Goal: Task Accomplishment & Management: Use online tool/utility

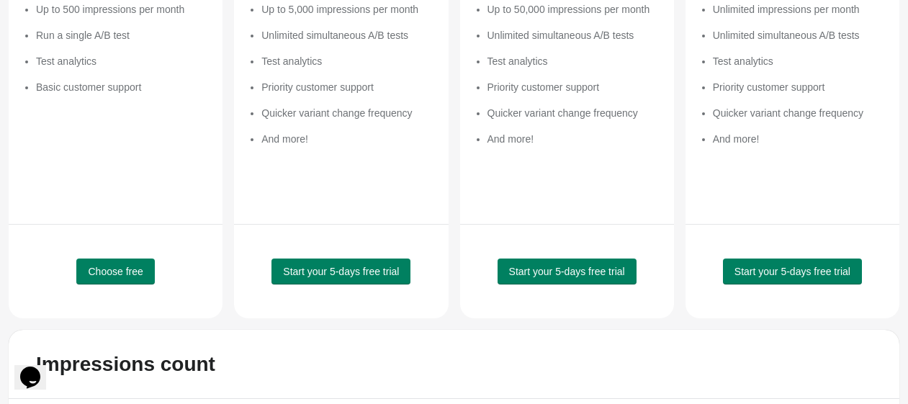
scroll to position [400, 0]
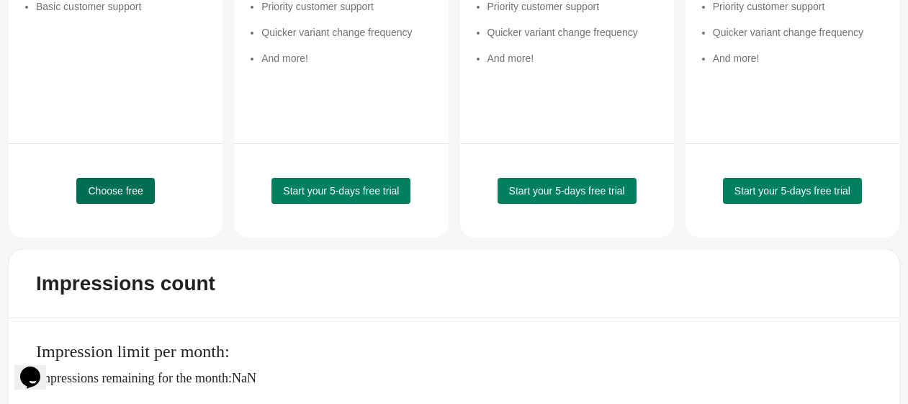
click at [137, 195] on span "Choose free" at bounding box center [115, 191] width 55 height 12
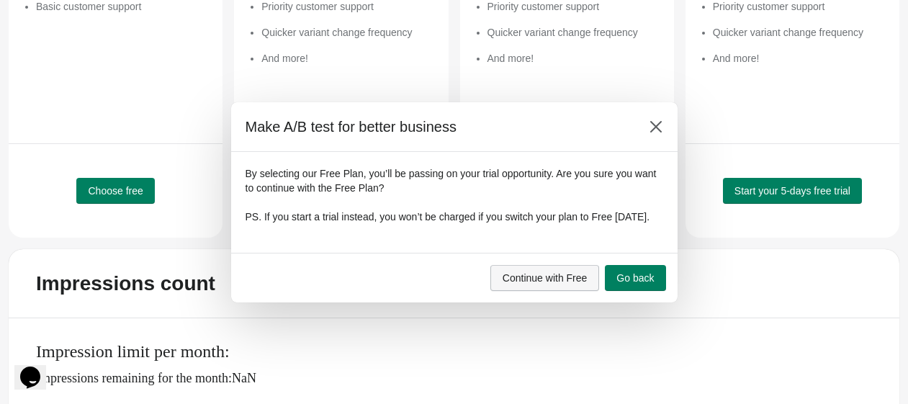
click at [573, 284] on span "Continue with Free" at bounding box center [545, 278] width 85 height 12
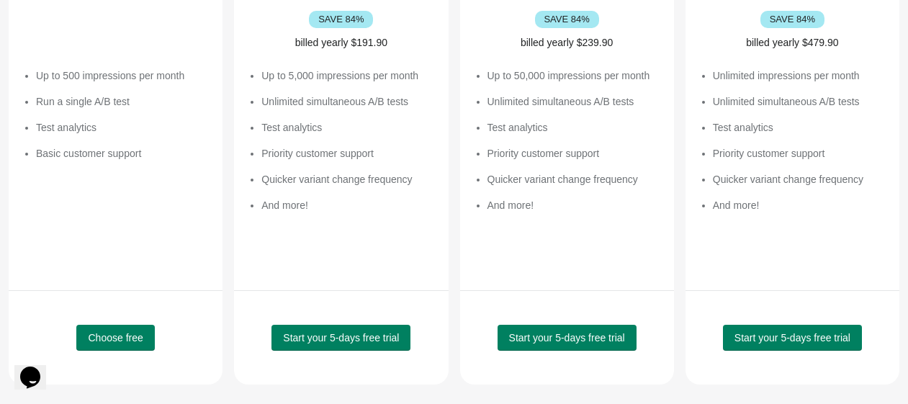
scroll to position [0, 0]
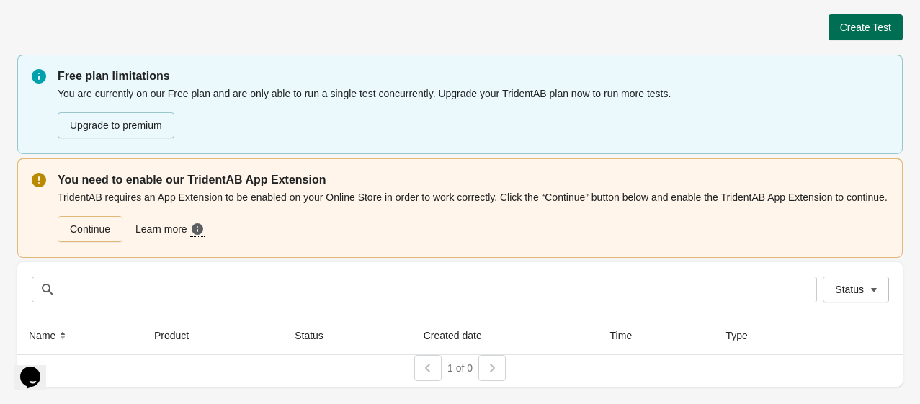
click at [861, 29] on span "Create Test" at bounding box center [865, 28] width 51 height 12
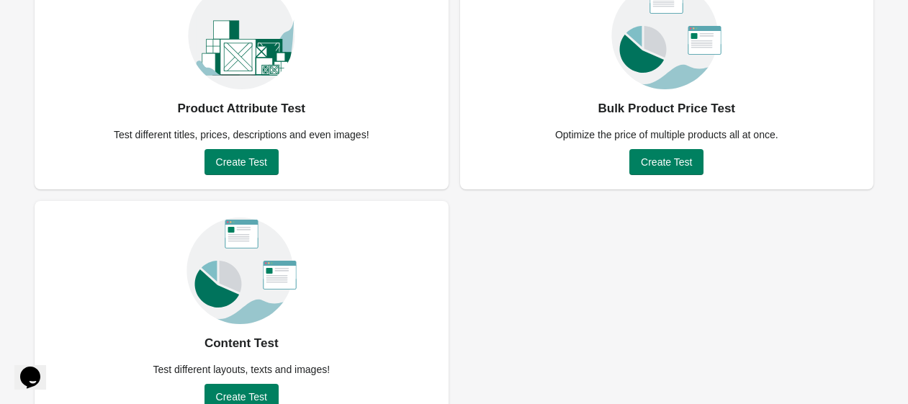
scroll to position [160, 0]
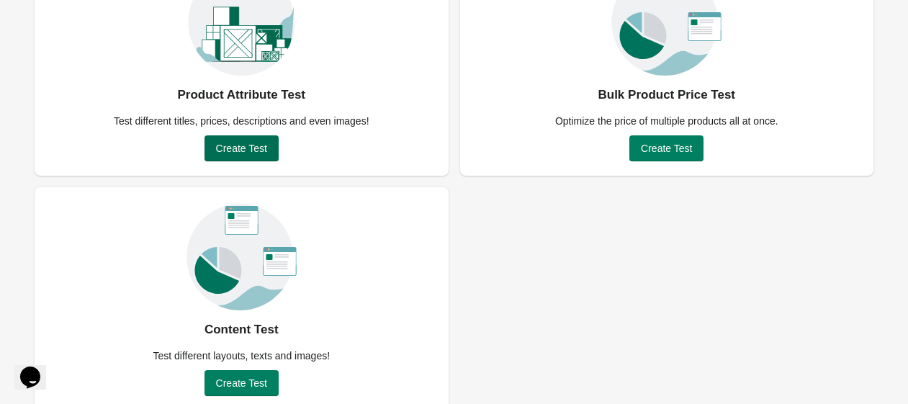
click at [233, 145] on span "Create Test" at bounding box center [241, 149] width 51 height 12
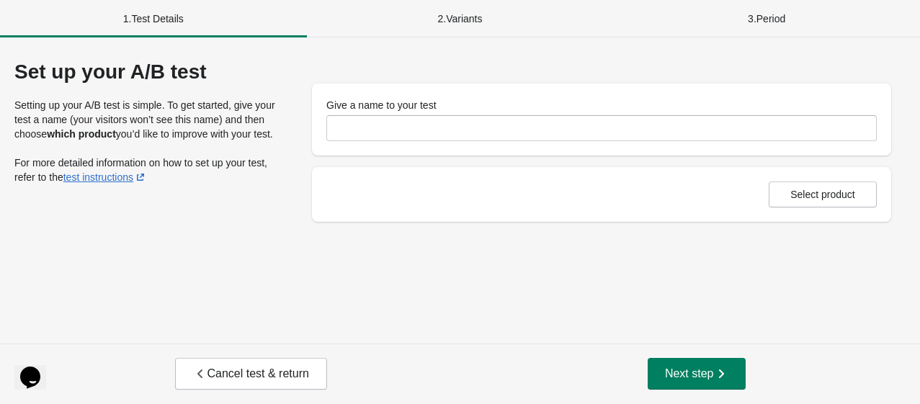
drag, startPoint x: 458, startPoint y: 104, endPoint x: 458, endPoint y: 115, distance: 11.5
click at [458, 109] on div "Give a name to your test" at bounding box center [601, 105] width 550 height 14
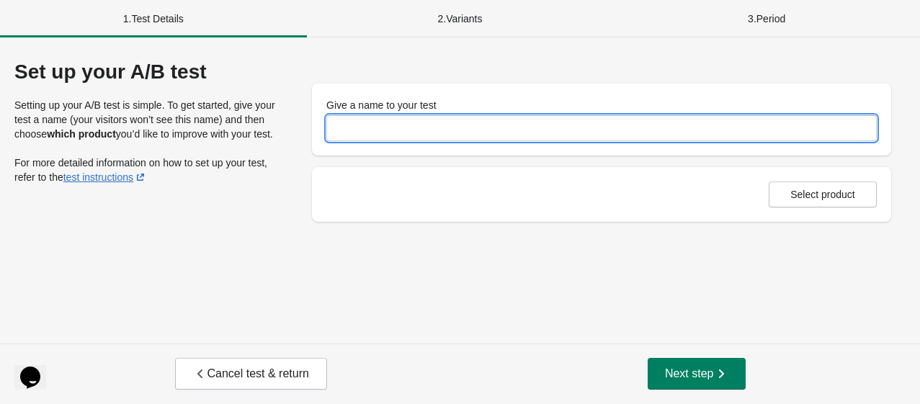
click at [459, 117] on input "Give a name to your test" at bounding box center [601, 128] width 550 height 26
type input "**********"
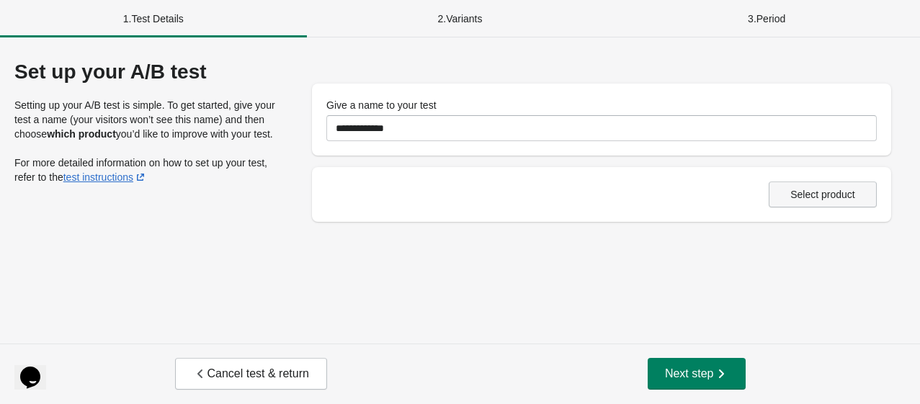
click at [801, 196] on span "Select product" at bounding box center [822, 195] width 65 height 12
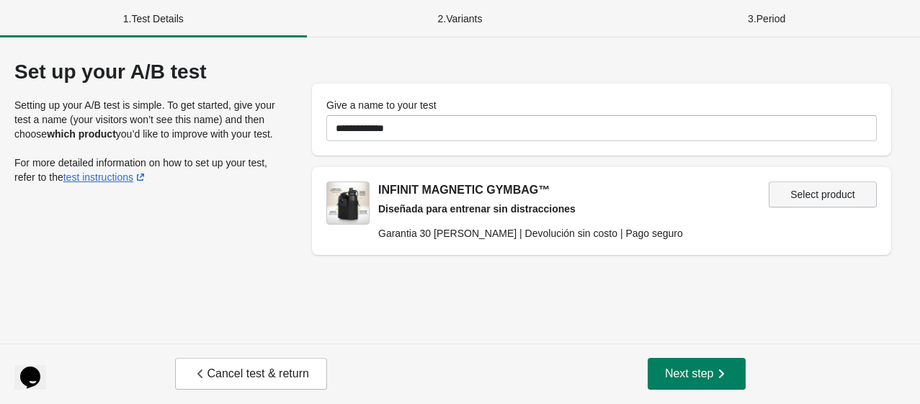
click at [801, 197] on span "Select product" at bounding box center [822, 195] width 65 height 12
click at [660, 378] on button "Next step" at bounding box center [696, 374] width 98 height 32
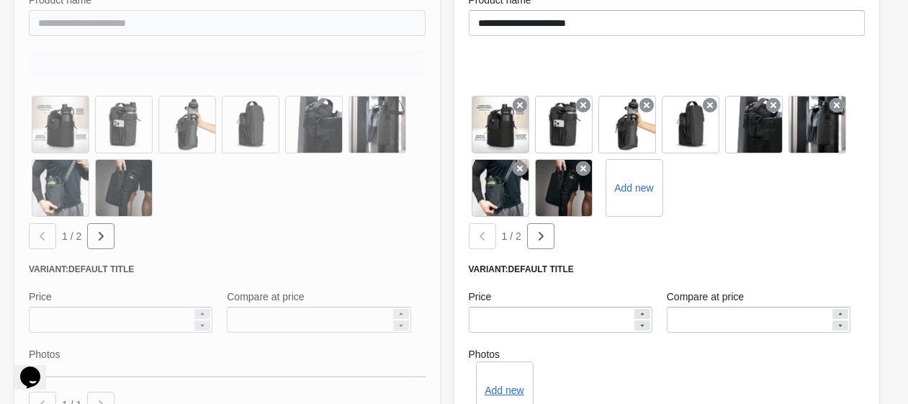
scroll to position [320, 0]
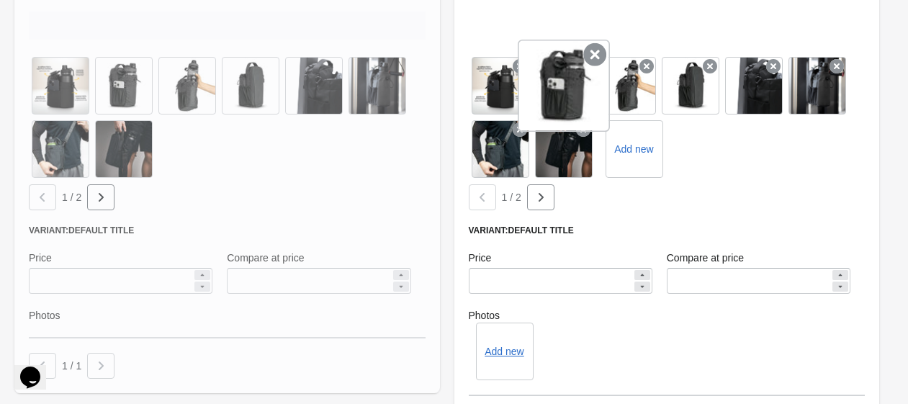
drag, startPoint x: 570, startPoint y: 98, endPoint x: 558, endPoint y: 117, distance: 23.0
click at [557, 117] on div at bounding box center [564, 86] width 92 height 92
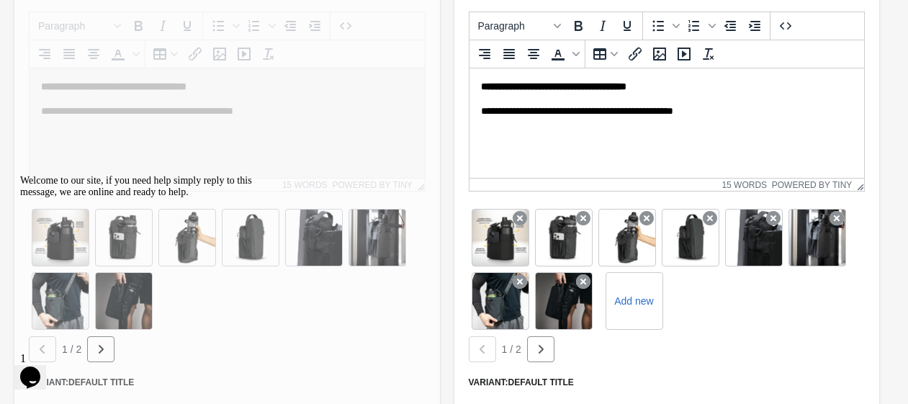
scroll to position [480, 0]
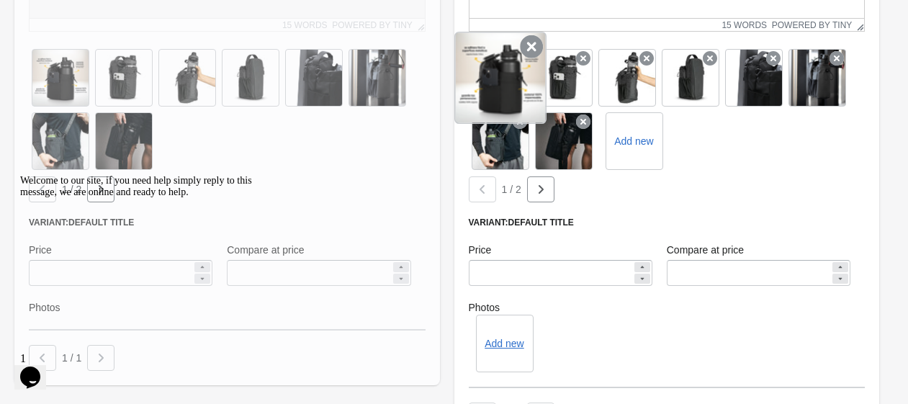
drag, startPoint x: 566, startPoint y: 68, endPoint x: 494, endPoint y: 86, distance: 74.2
click at [494, 86] on div "Add new" at bounding box center [667, 109] width 397 height 127
click at [531, 45] on icon at bounding box center [531, 46] width 23 height 23
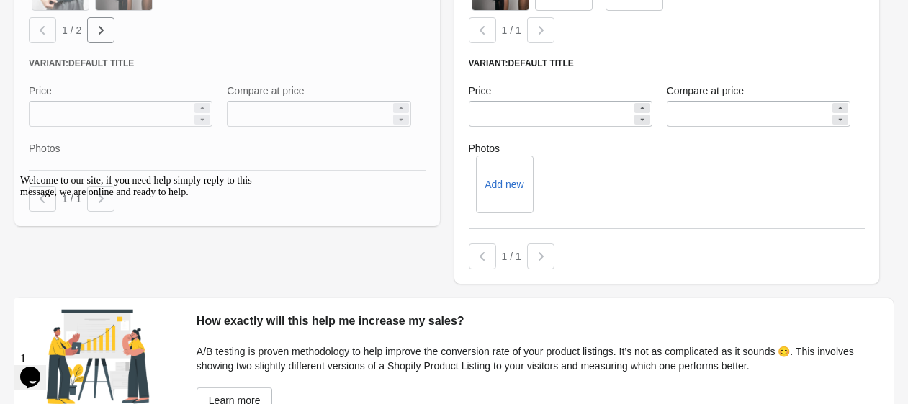
scroll to position [639, 0]
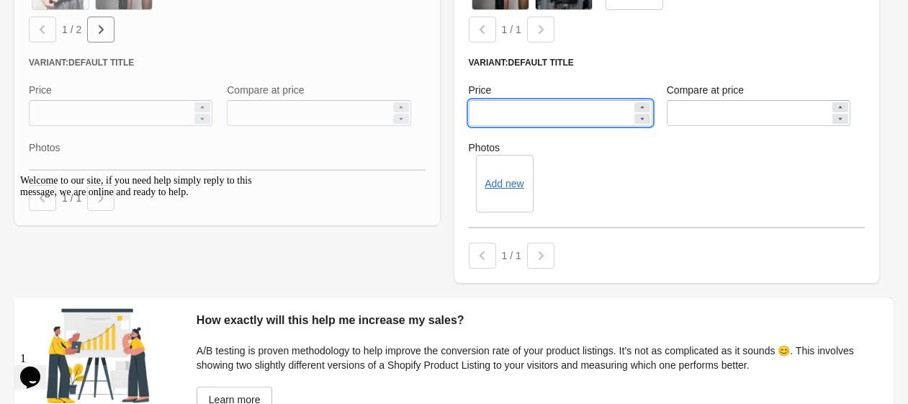
drag, startPoint x: 493, startPoint y: 114, endPoint x: 484, endPoint y: 114, distance: 8.7
click at [484, 114] on input "******" at bounding box center [550, 113] width 163 height 26
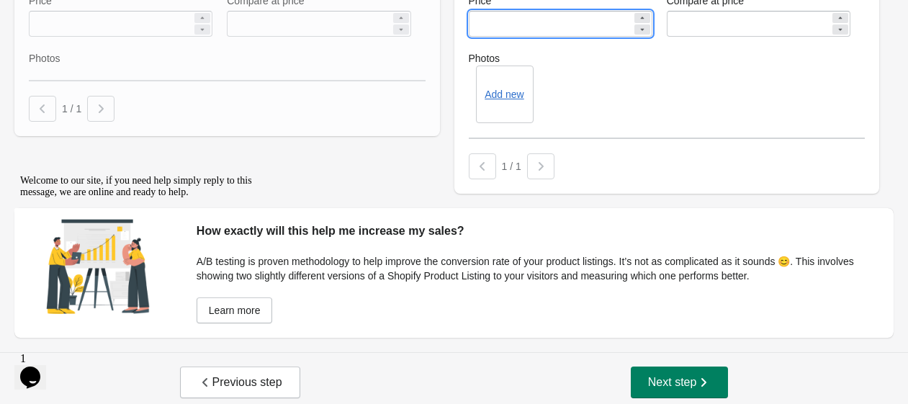
scroll to position [737, 0]
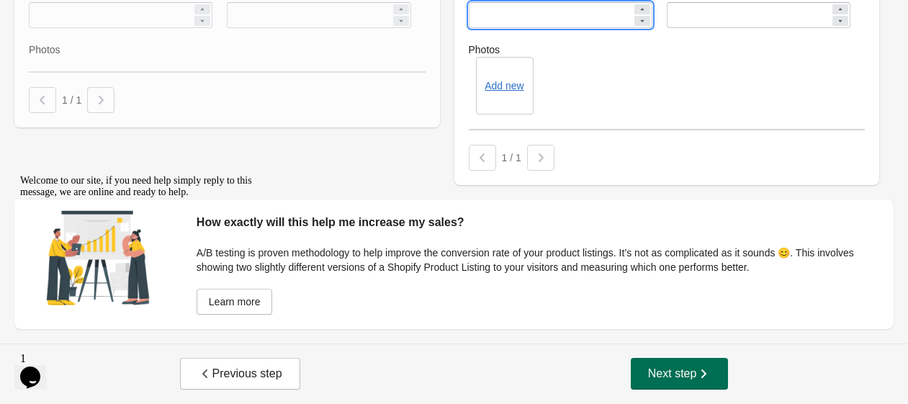
type input "******"
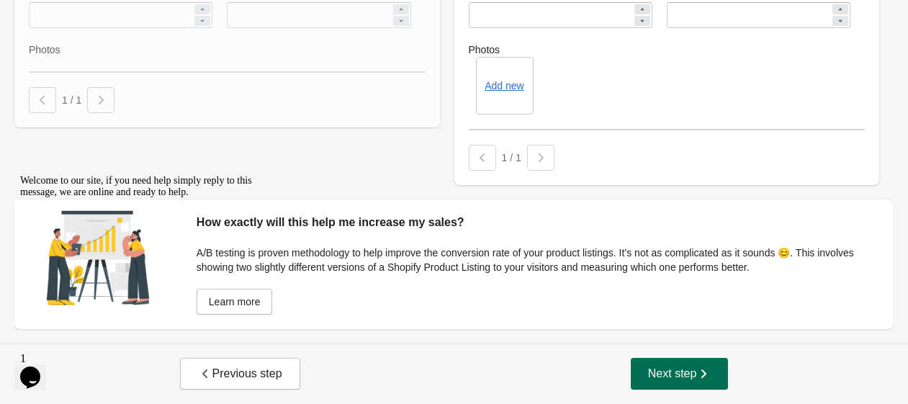
click at [711, 364] on button "Next step" at bounding box center [680, 374] width 98 height 32
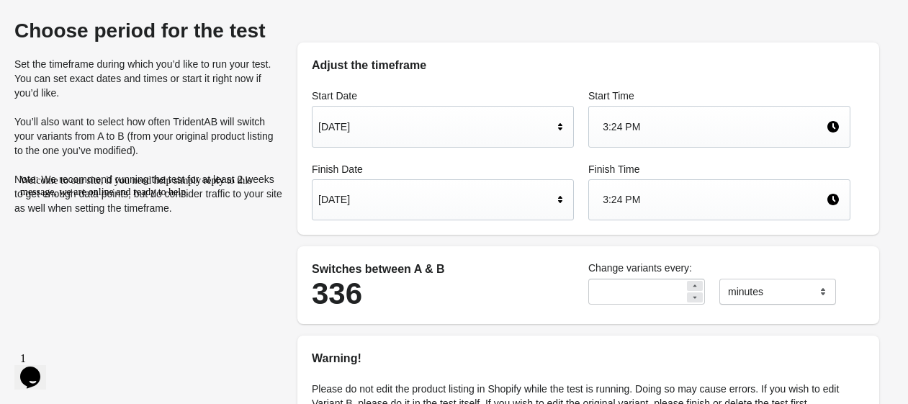
scroll to position [80, 0]
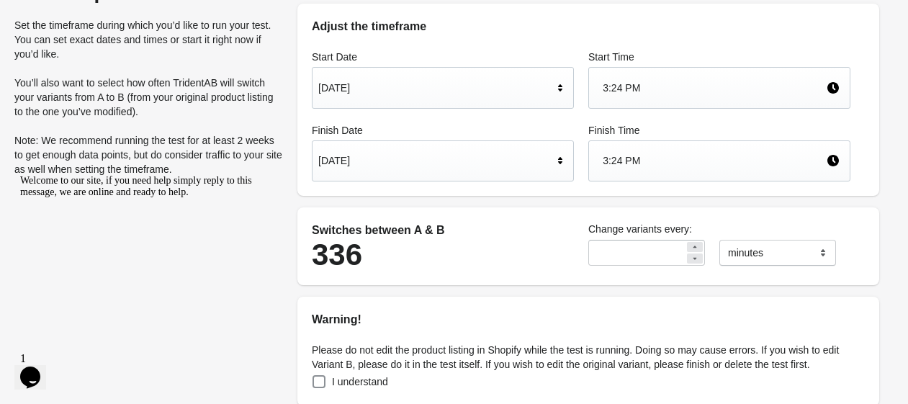
click at [696, 259] on icon at bounding box center [695, 259] width 4 height 2
click at [691, 262] on icon at bounding box center [695, 258] width 9 height 9
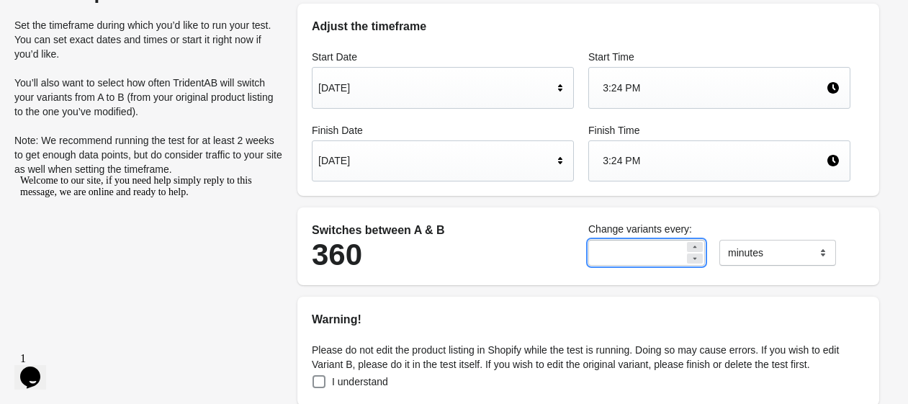
click at [691, 262] on icon at bounding box center [695, 258] width 9 height 9
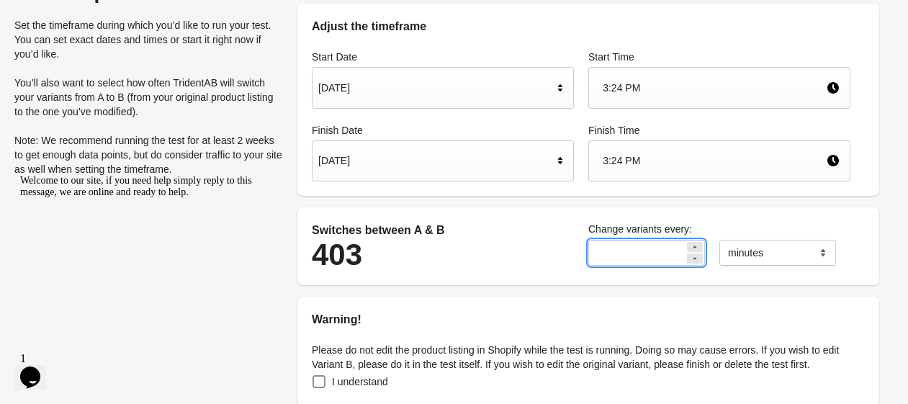
click at [691, 262] on icon at bounding box center [695, 258] width 9 height 9
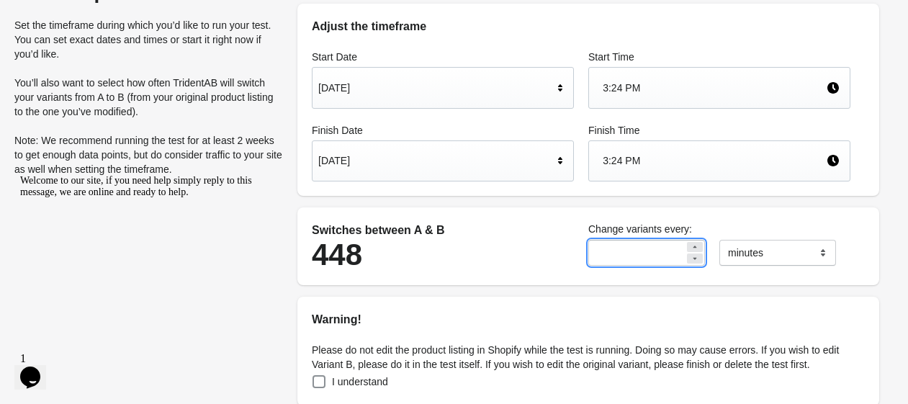
click at [691, 262] on icon at bounding box center [695, 258] width 9 height 9
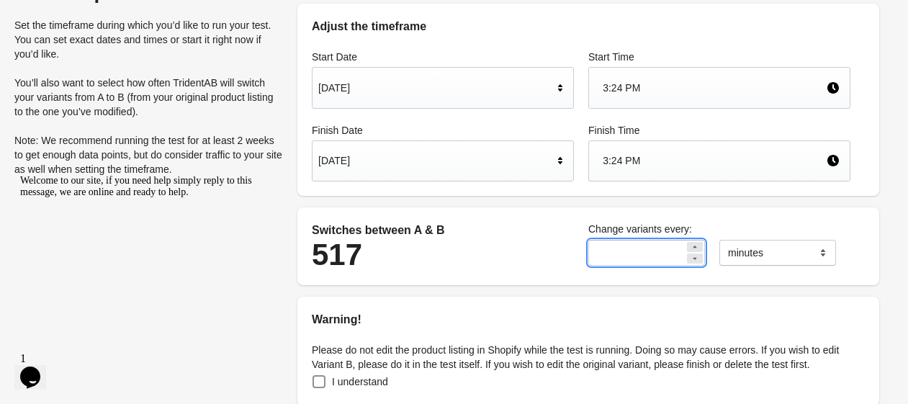
click at [691, 262] on icon at bounding box center [695, 258] width 9 height 9
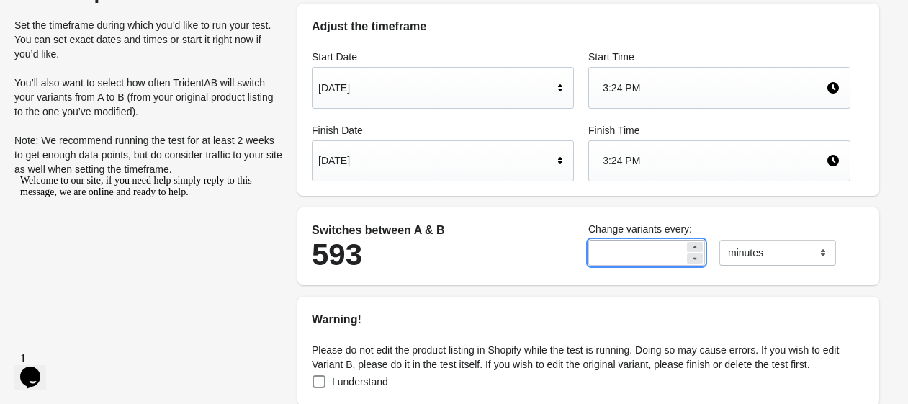
click at [691, 262] on icon at bounding box center [695, 258] width 9 height 9
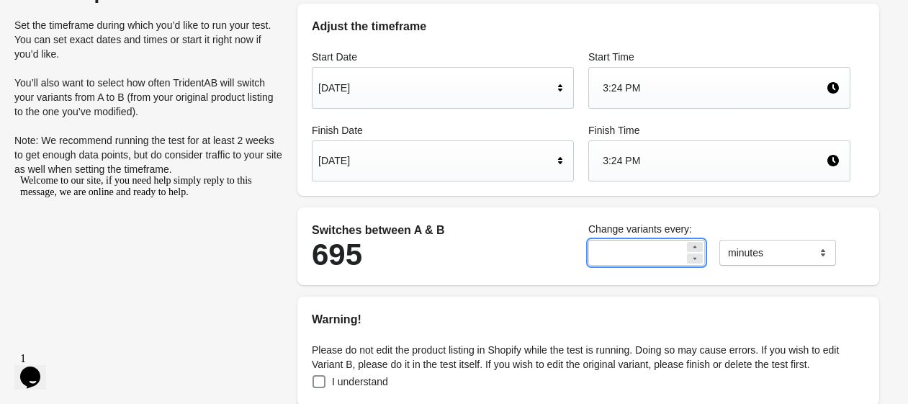
click at [691, 262] on icon at bounding box center [695, 258] width 9 height 9
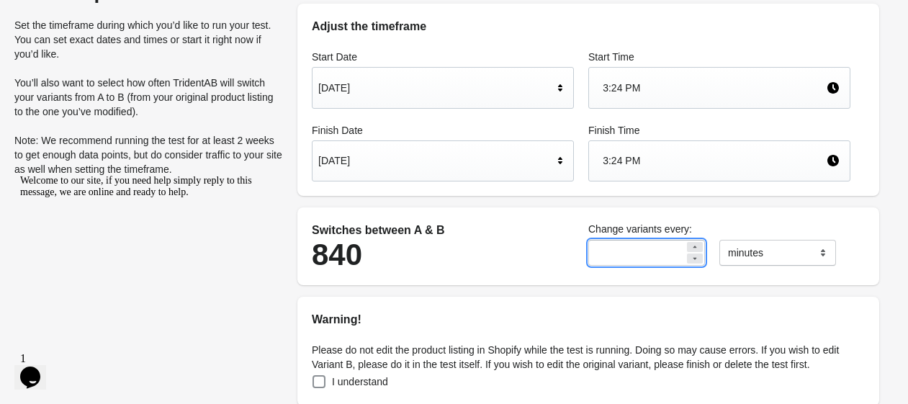
click at [691, 262] on icon at bounding box center [695, 258] width 9 height 9
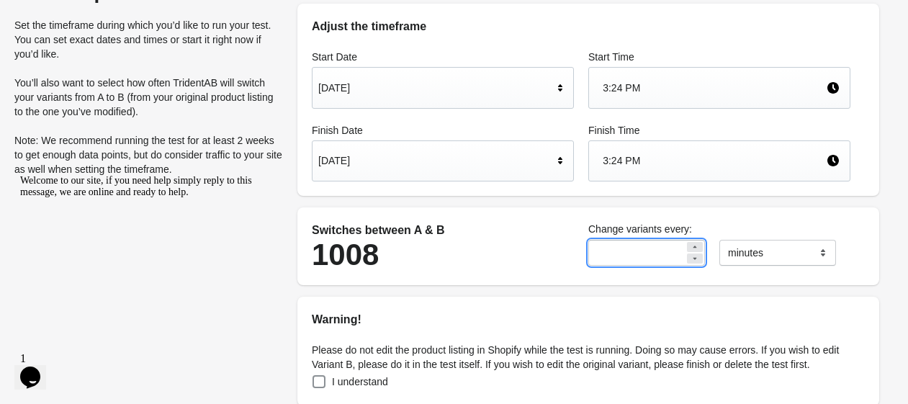
click at [691, 262] on icon at bounding box center [695, 258] width 9 height 9
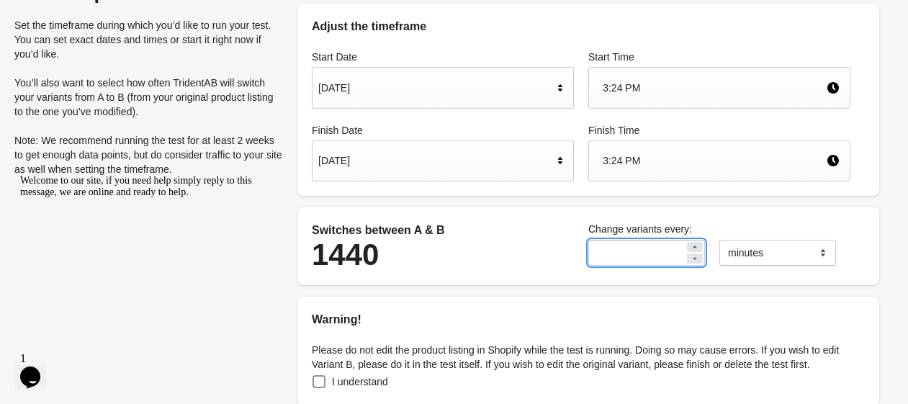
click at [696, 243] on icon at bounding box center [695, 247] width 9 height 9
click at [696, 245] on icon at bounding box center [695, 247] width 9 height 9
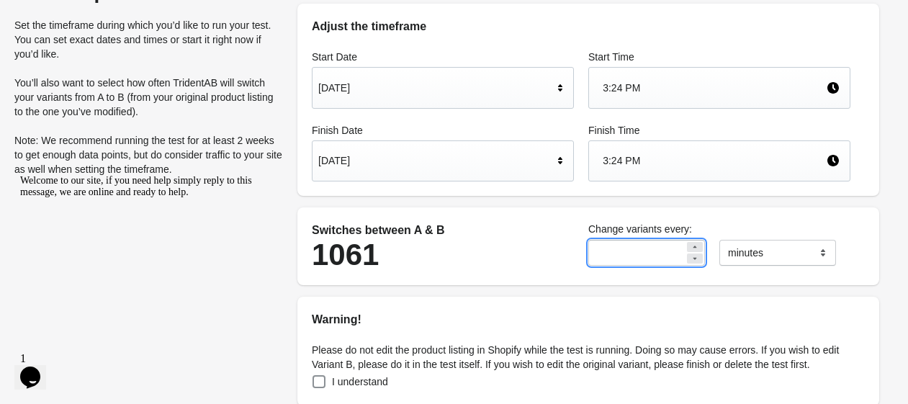
click at [696, 245] on icon at bounding box center [695, 247] width 9 height 9
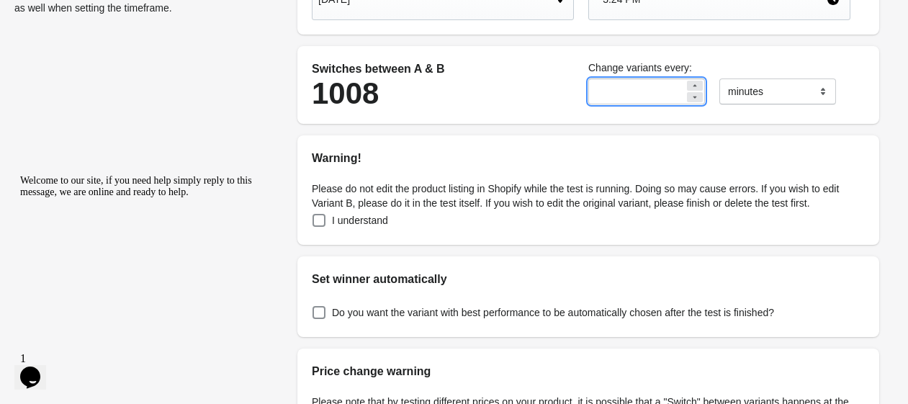
scroll to position [240, 0]
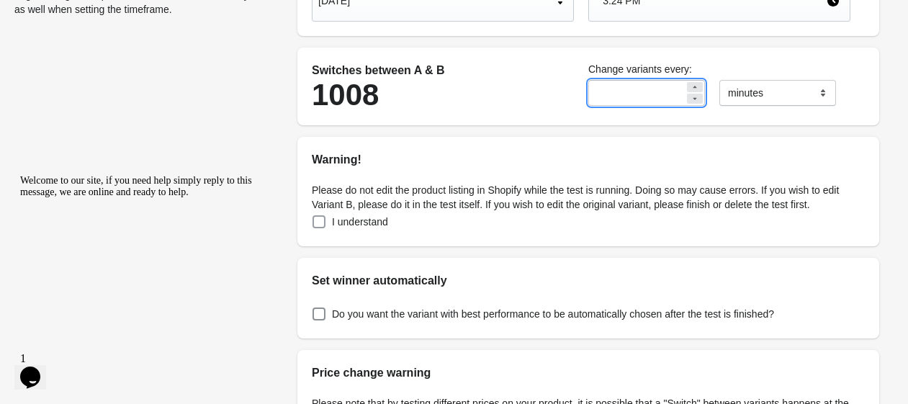
click at [367, 223] on span "I understand" at bounding box center [360, 222] width 56 height 14
click at [333, 323] on label "Do you want the variant with best performance to be automatically chosen after …" at bounding box center [543, 314] width 462 height 20
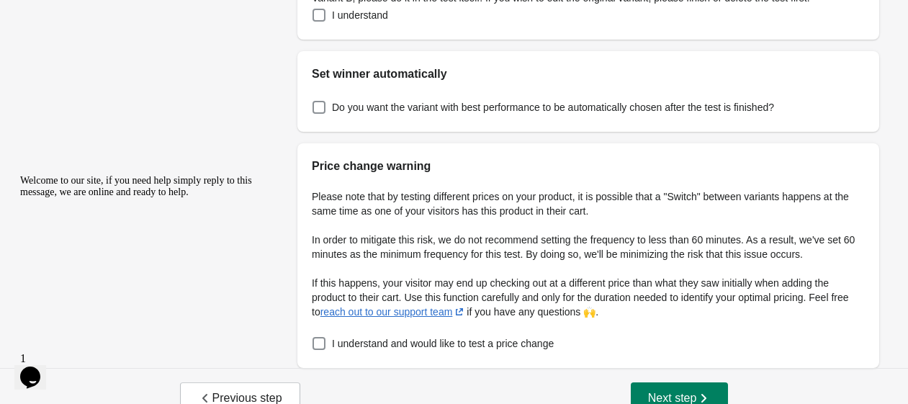
scroll to position [471, 0]
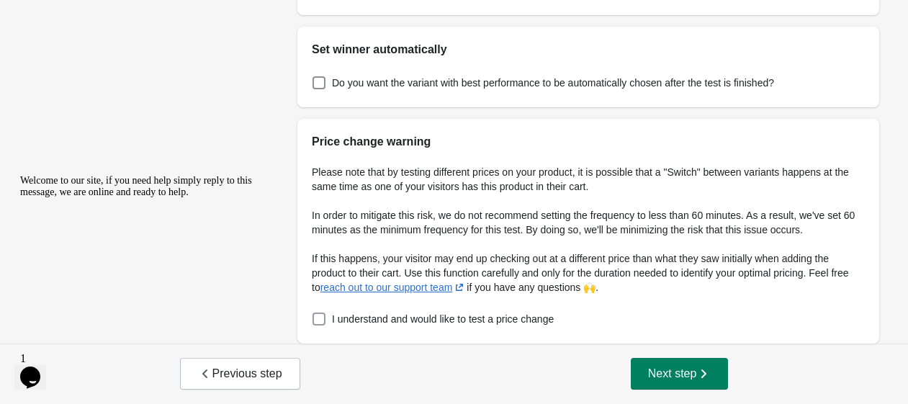
click at [371, 319] on span "I understand and would like to test a price change" at bounding box center [443, 319] width 222 height 14
click at [657, 367] on span "Next step" at bounding box center [679, 374] width 63 height 14
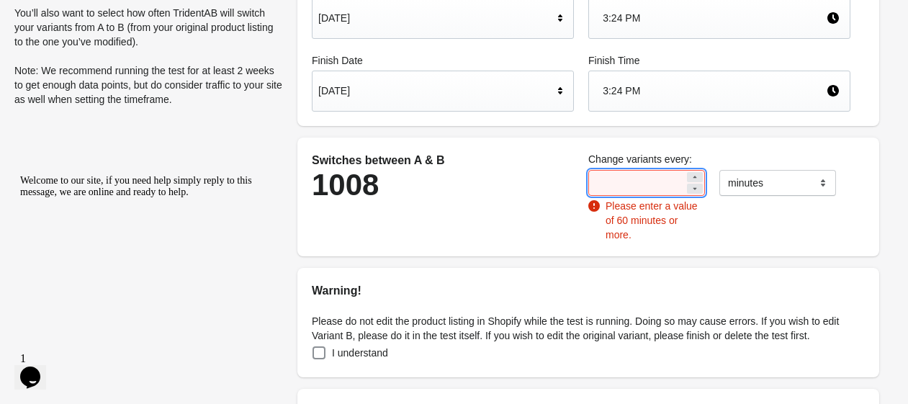
scroll to position [112, 0]
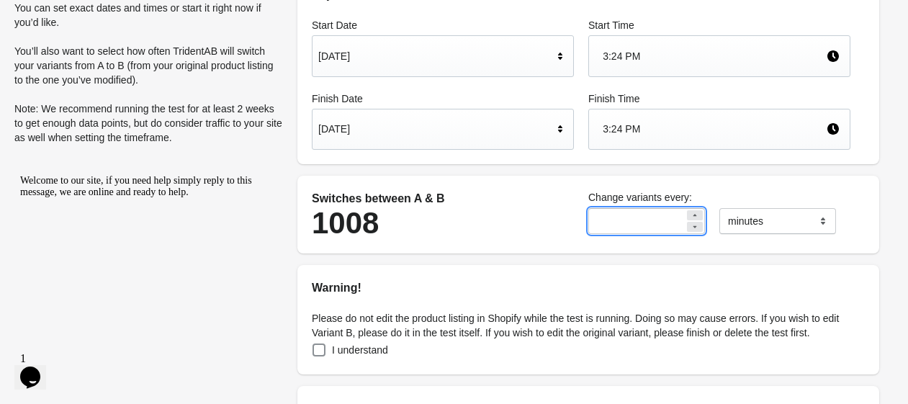
click at [677, 220] on input "**" at bounding box center [636, 221] width 96 height 26
drag, startPoint x: 552, startPoint y: 220, endPoint x: 470, endPoint y: 220, distance: 81.4
click at [472, 220] on div "Switches between A & B 1008 Change variants every: ** ******* ***** **** minutes" at bounding box center [581, 214] width 553 height 63
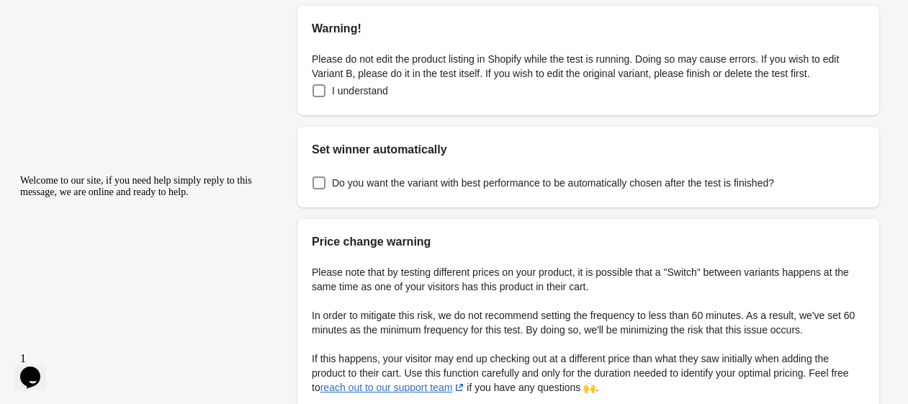
scroll to position [471, 0]
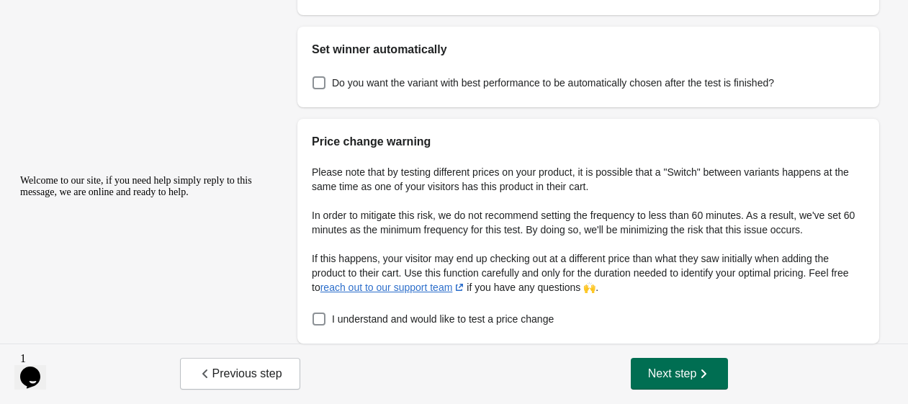
type input "**"
click at [639, 370] on button "Next step" at bounding box center [680, 374] width 98 height 32
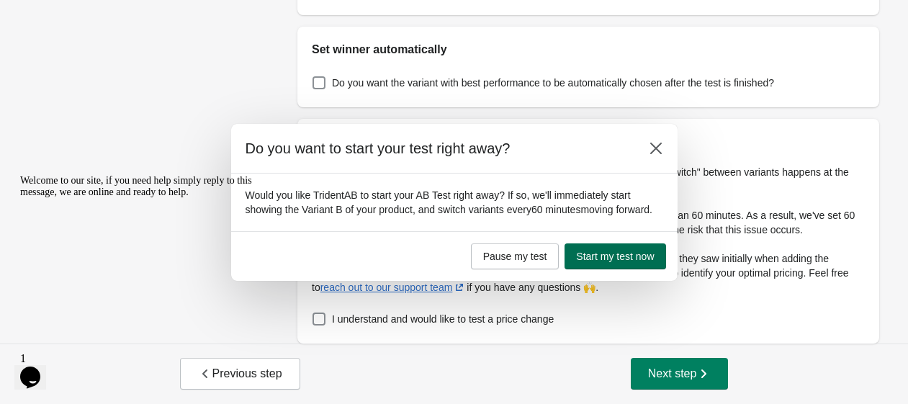
click at [580, 266] on button "Start my test now" at bounding box center [615, 256] width 101 height 26
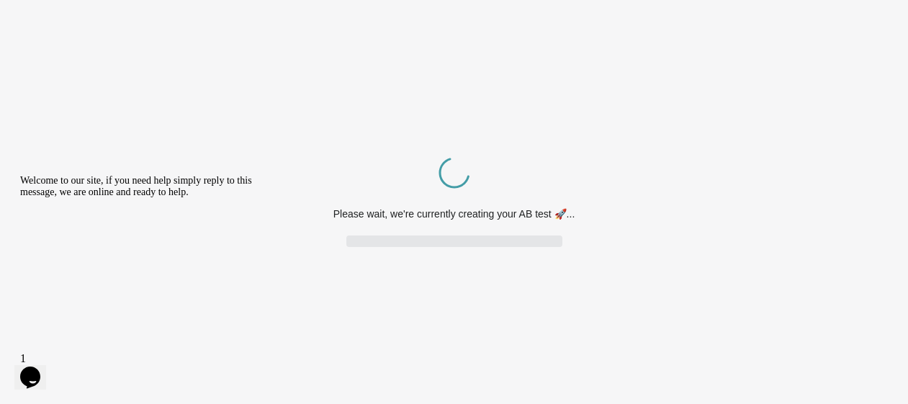
scroll to position [0, 0]
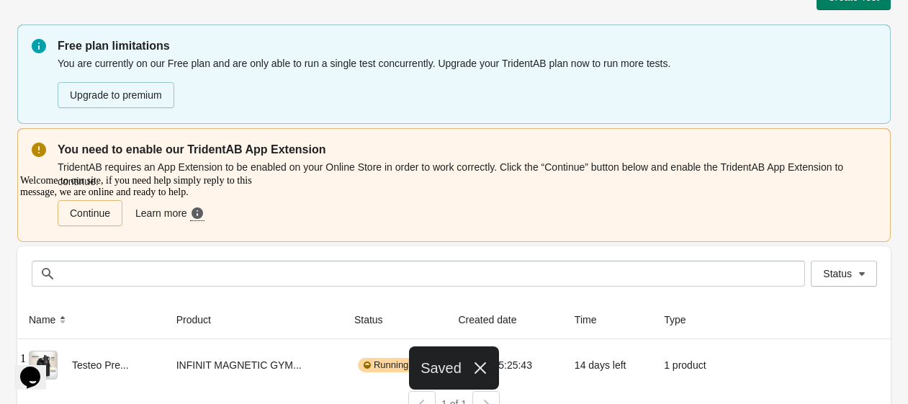
scroll to position [55, 0]
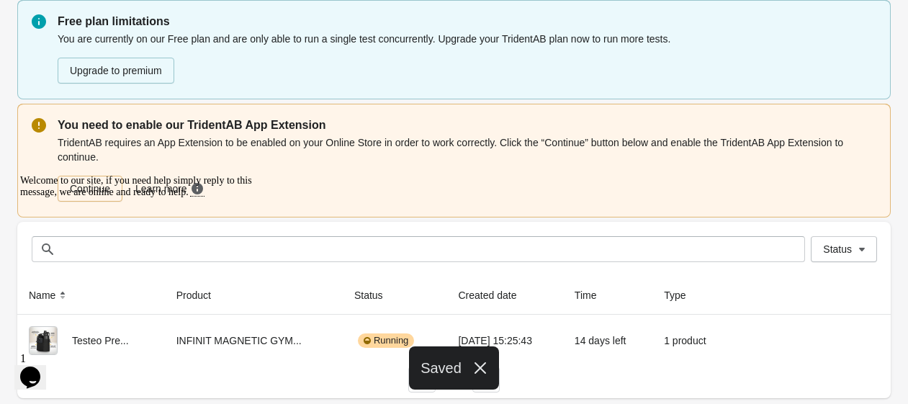
click at [88, 187] on div "Welcome to our site, if you need help simply reply to this message, we are onli…" at bounding box center [149, 186] width 259 height 23
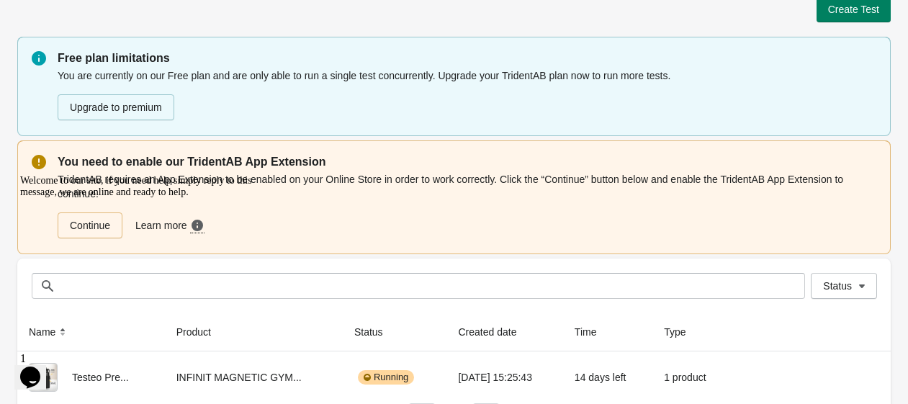
scroll to position [0, 0]
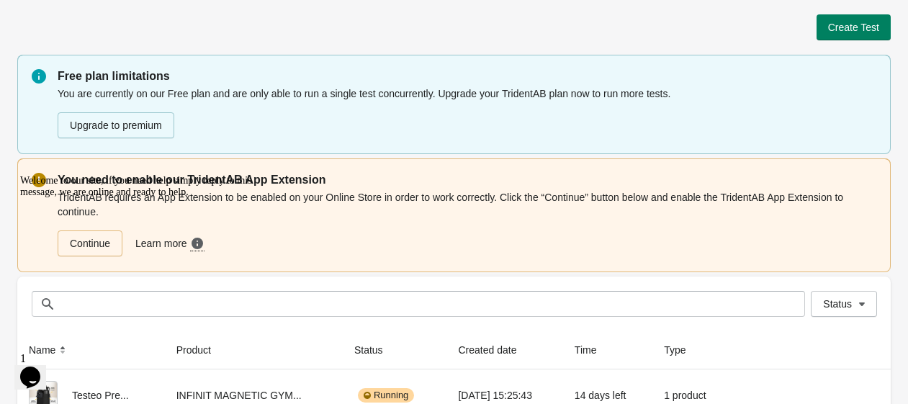
click at [102, 175] on div at bounding box center [149, 175] width 259 height 0
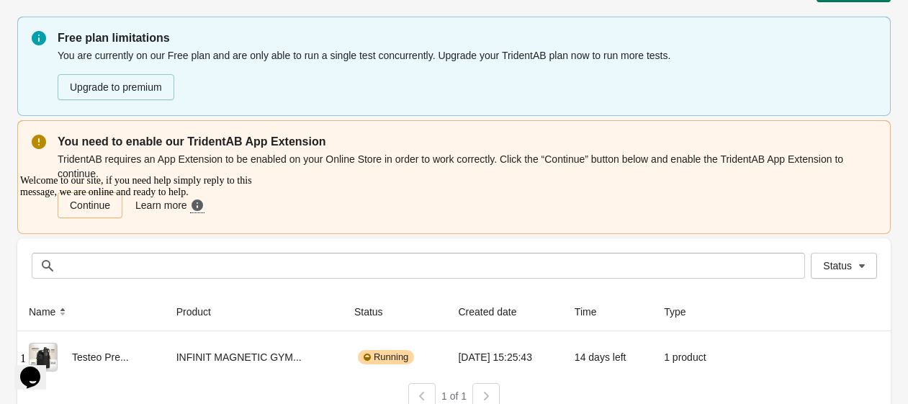
scroll to position [55, 0]
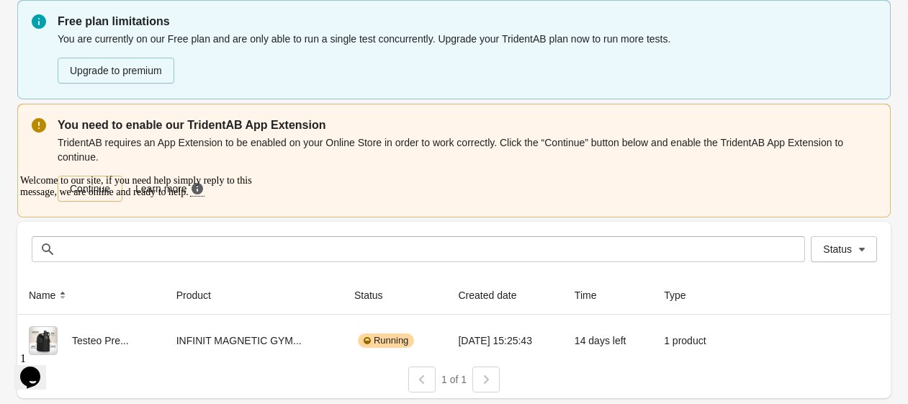
click at [20, 175] on icon "Chat attention grabber" at bounding box center [20, 175] width 0 height 0
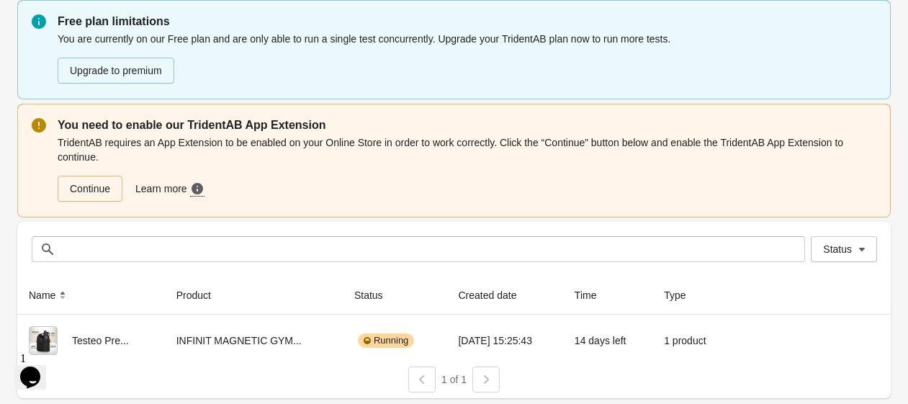
click at [103, 203] on div "You need to enable our TridentAB App Extension TridentAB requires an App Extens…" at bounding box center [454, 161] width 874 height 114
click at [103, 192] on link "Continue" at bounding box center [90, 189] width 65 height 26
click at [89, 184] on link "Continue" at bounding box center [90, 189] width 65 height 26
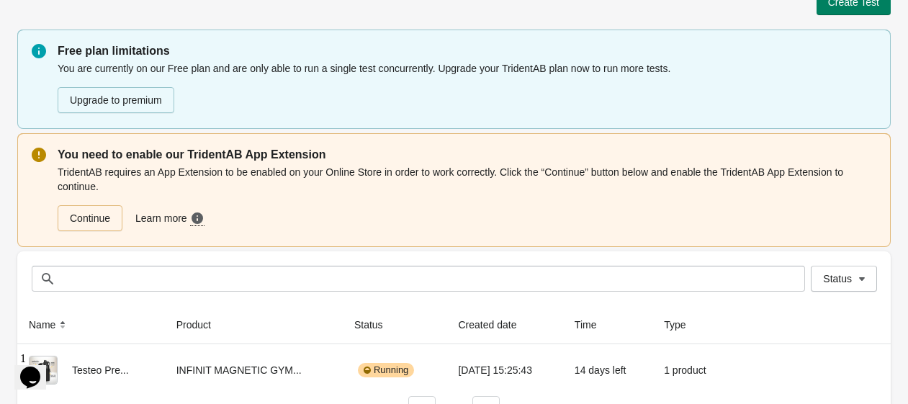
scroll to position [0, 0]
